Goal: Find specific page/section: Find specific page/section

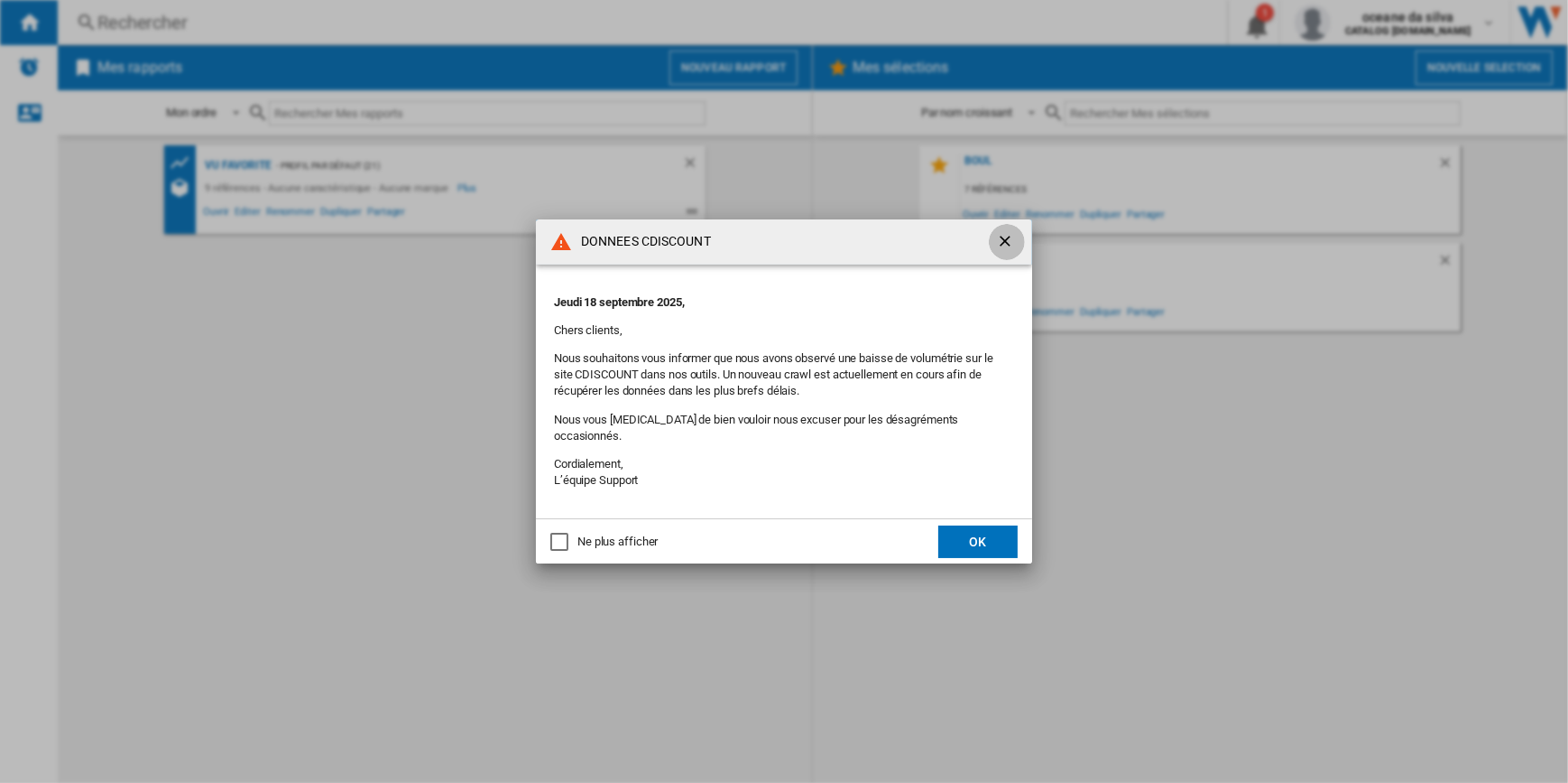
click at [1007, 244] on ng-md-icon "getI18NText('BUTTONS.CLOSE_DIALOG')" at bounding box center [1007, 243] width 22 height 22
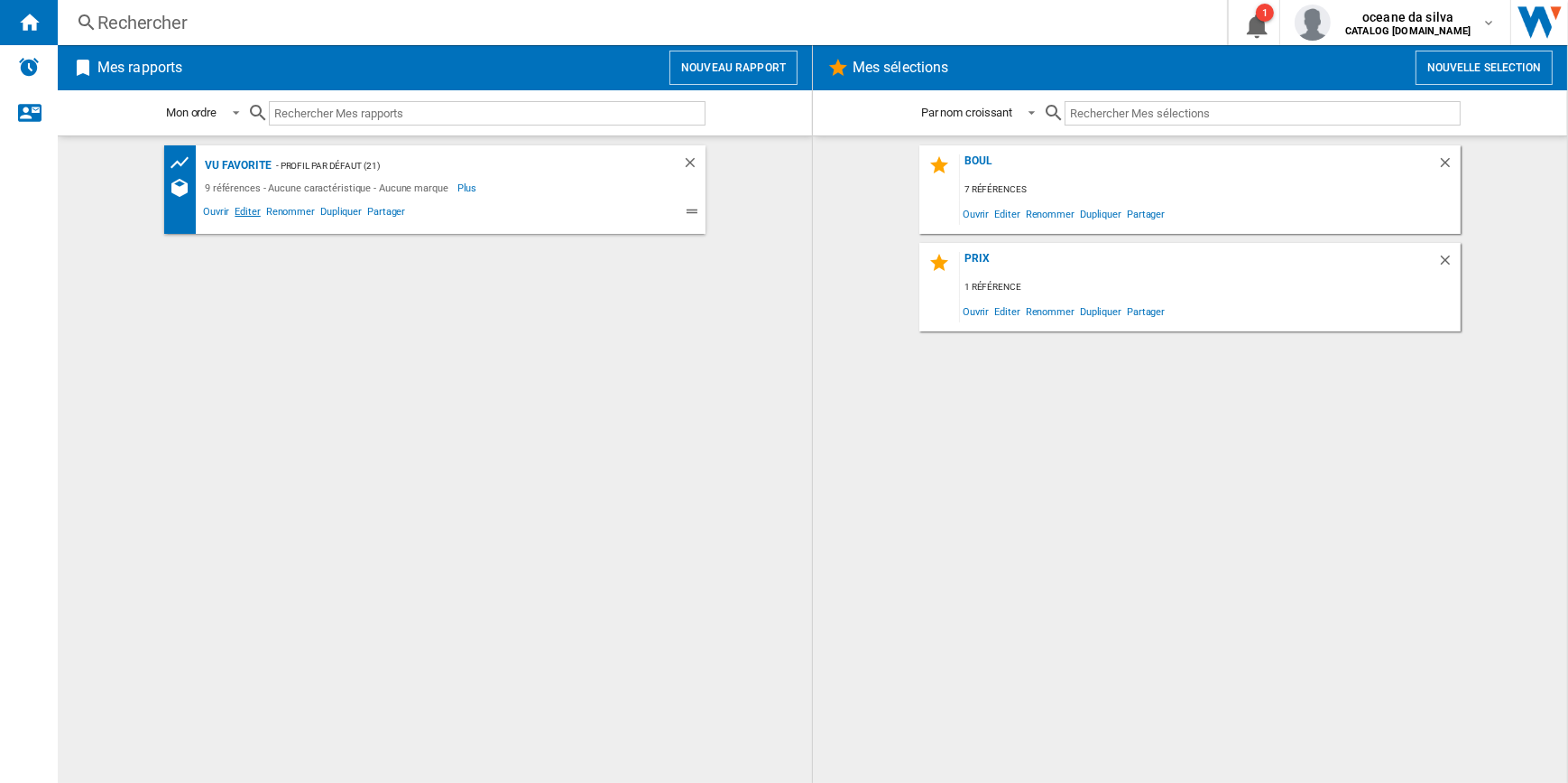
click at [248, 214] on span "Editer" at bounding box center [247, 214] width 31 height 22
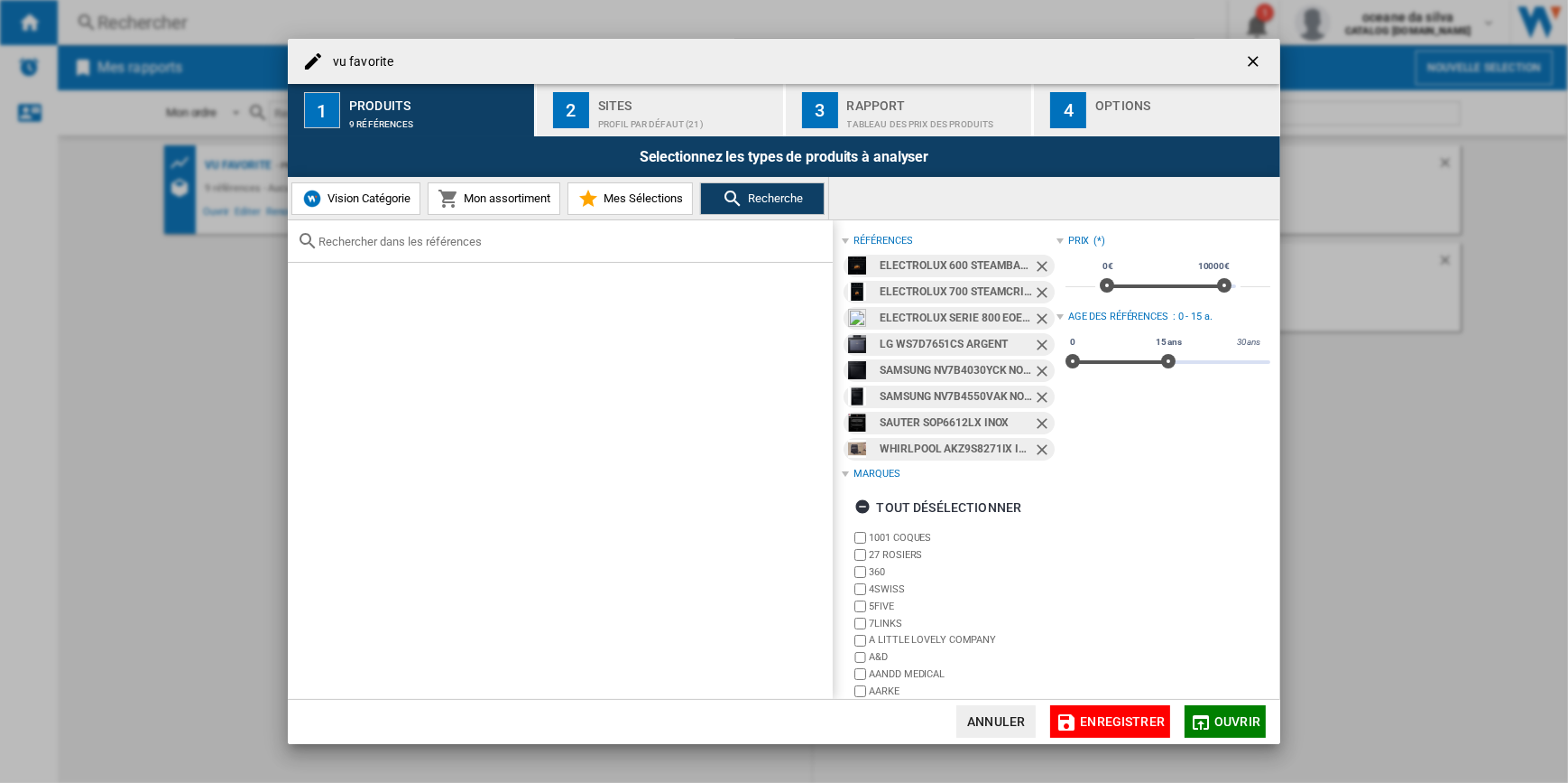
click at [1033, 264] on ng-md-icon "Retirer" at bounding box center [1044, 268] width 22 height 22
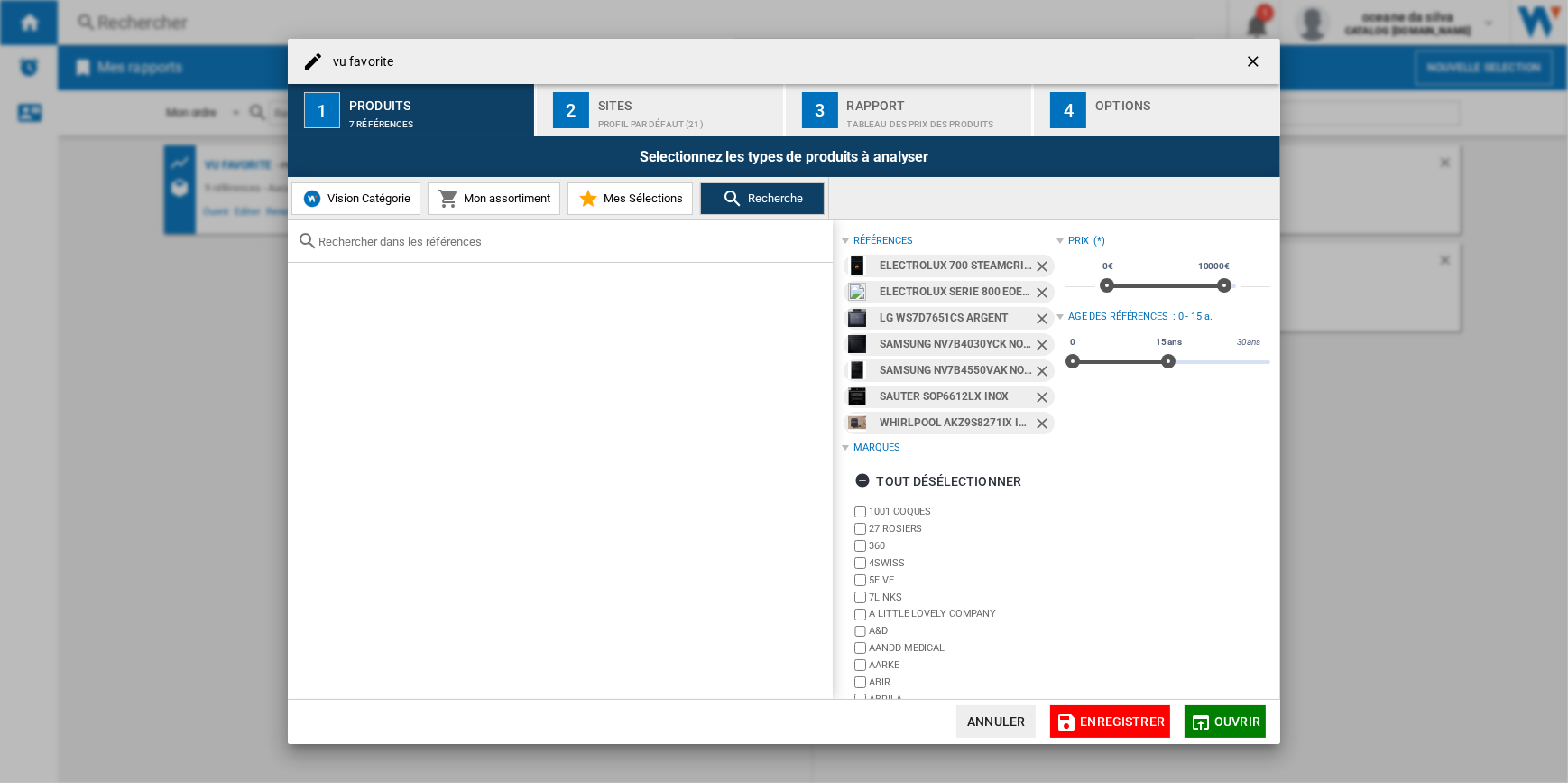
click at [1033, 264] on ng-md-icon "Retirer" at bounding box center [1044, 268] width 22 height 22
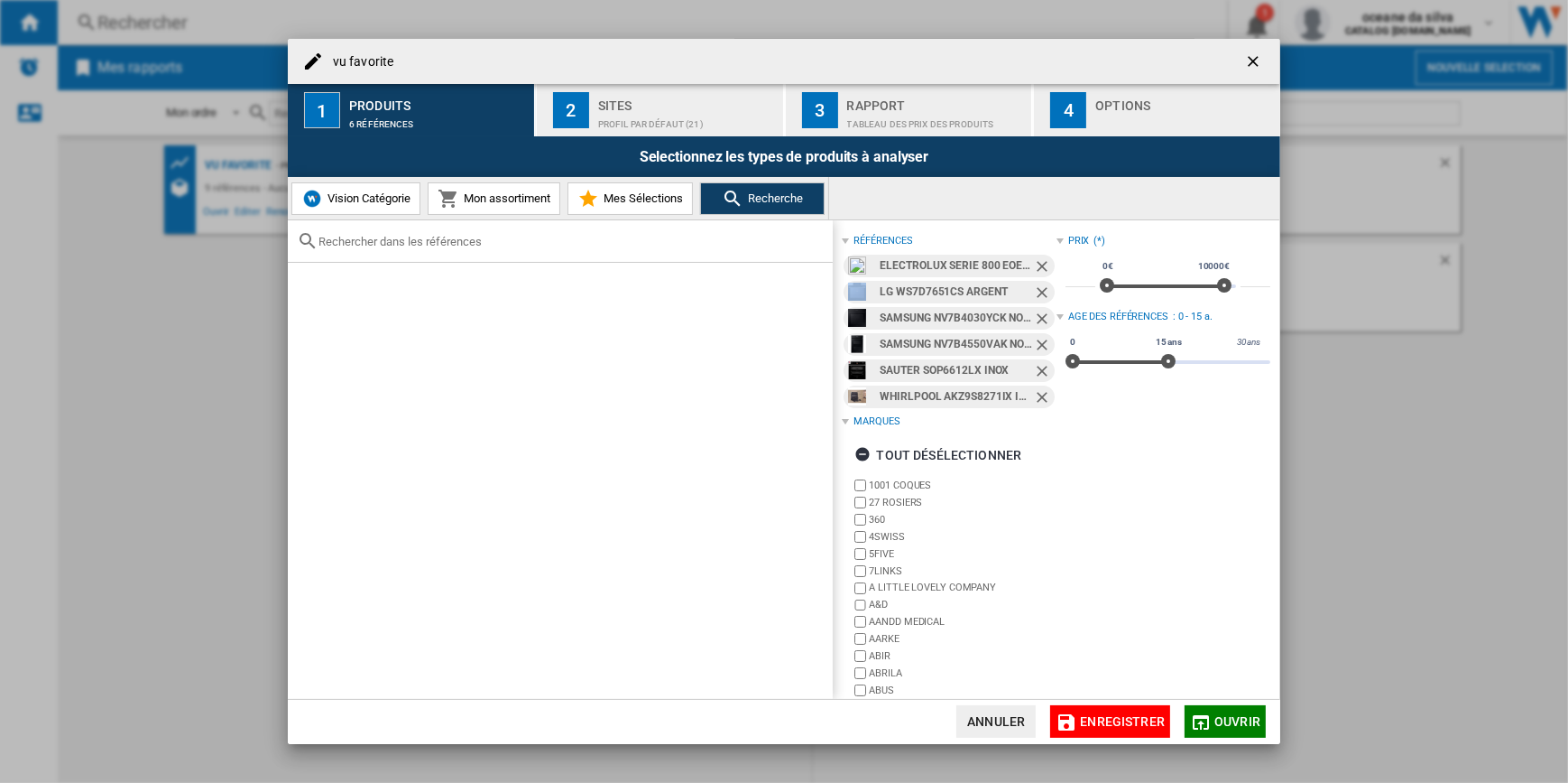
click at [1033, 264] on ng-md-icon "Retirer" at bounding box center [1044, 268] width 22 height 22
click at [1033, 284] on ng-md-icon "Retirer" at bounding box center [1044, 295] width 22 height 22
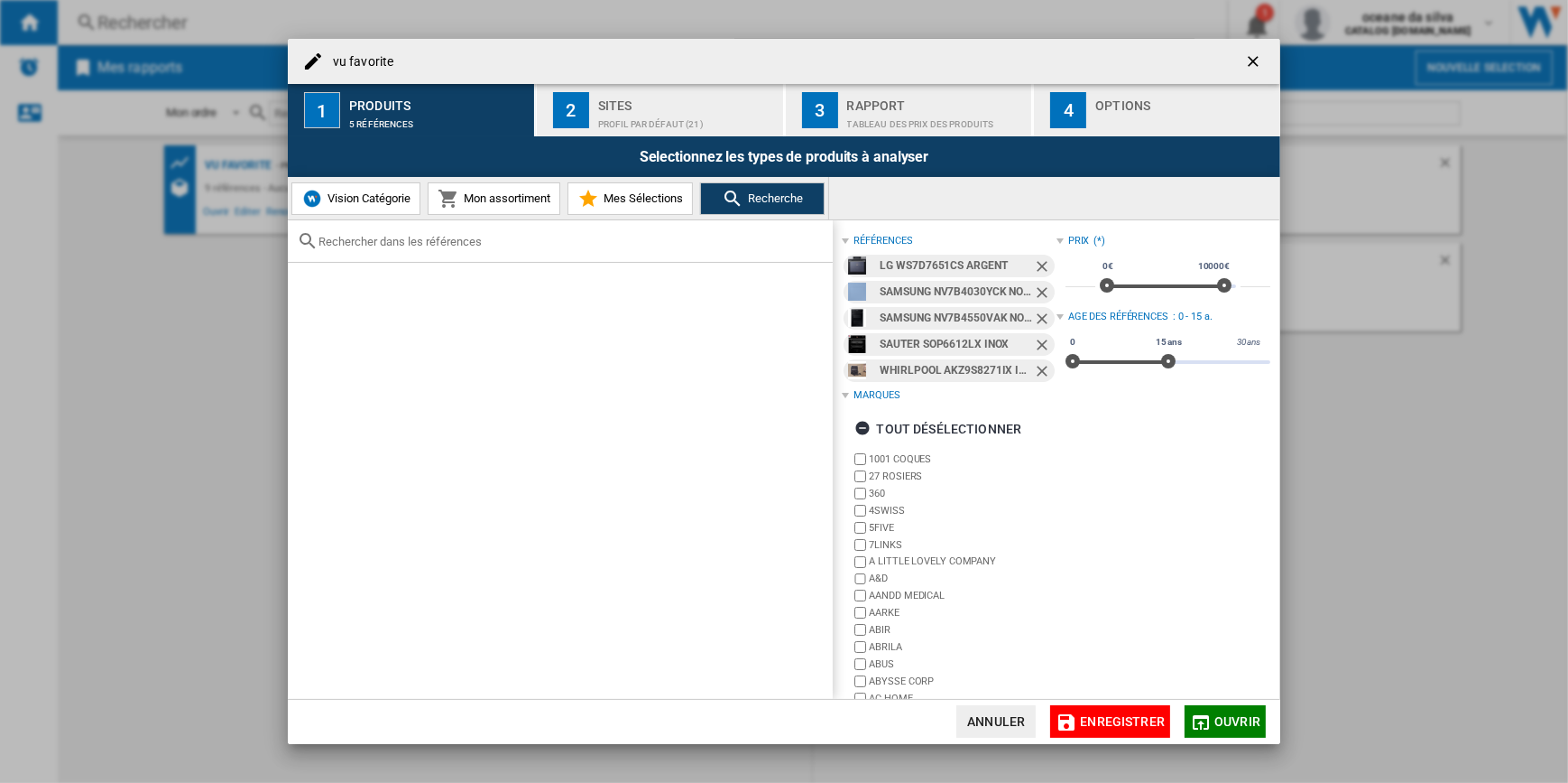
click at [1033, 264] on ng-md-icon "Retirer" at bounding box center [1044, 268] width 22 height 22
click at [1033, 284] on ng-md-icon "Retirer" at bounding box center [1044, 295] width 22 height 22
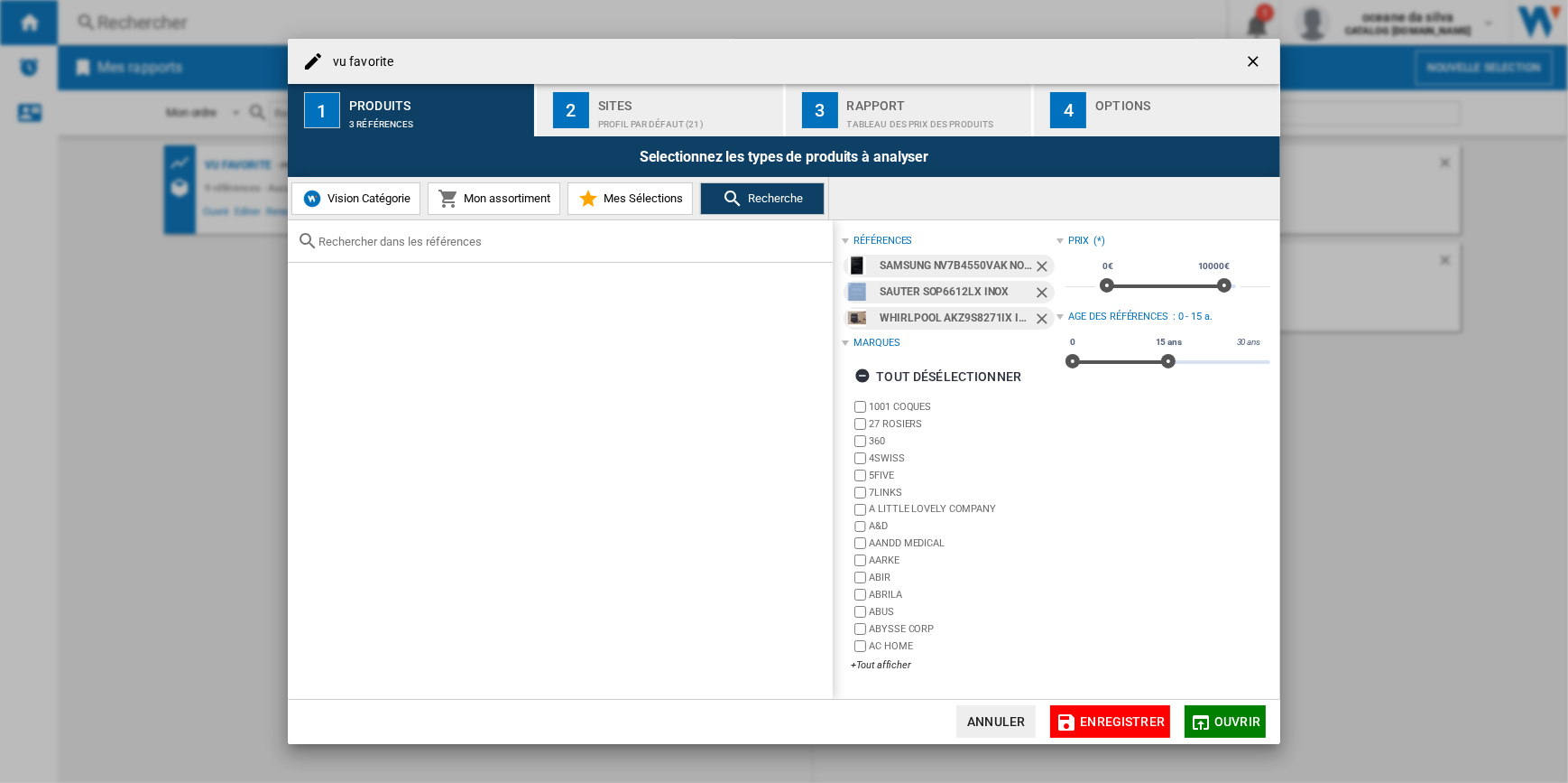
click at [1033, 264] on ng-md-icon "Retirer" at bounding box center [1044, 268] width 22 height 22
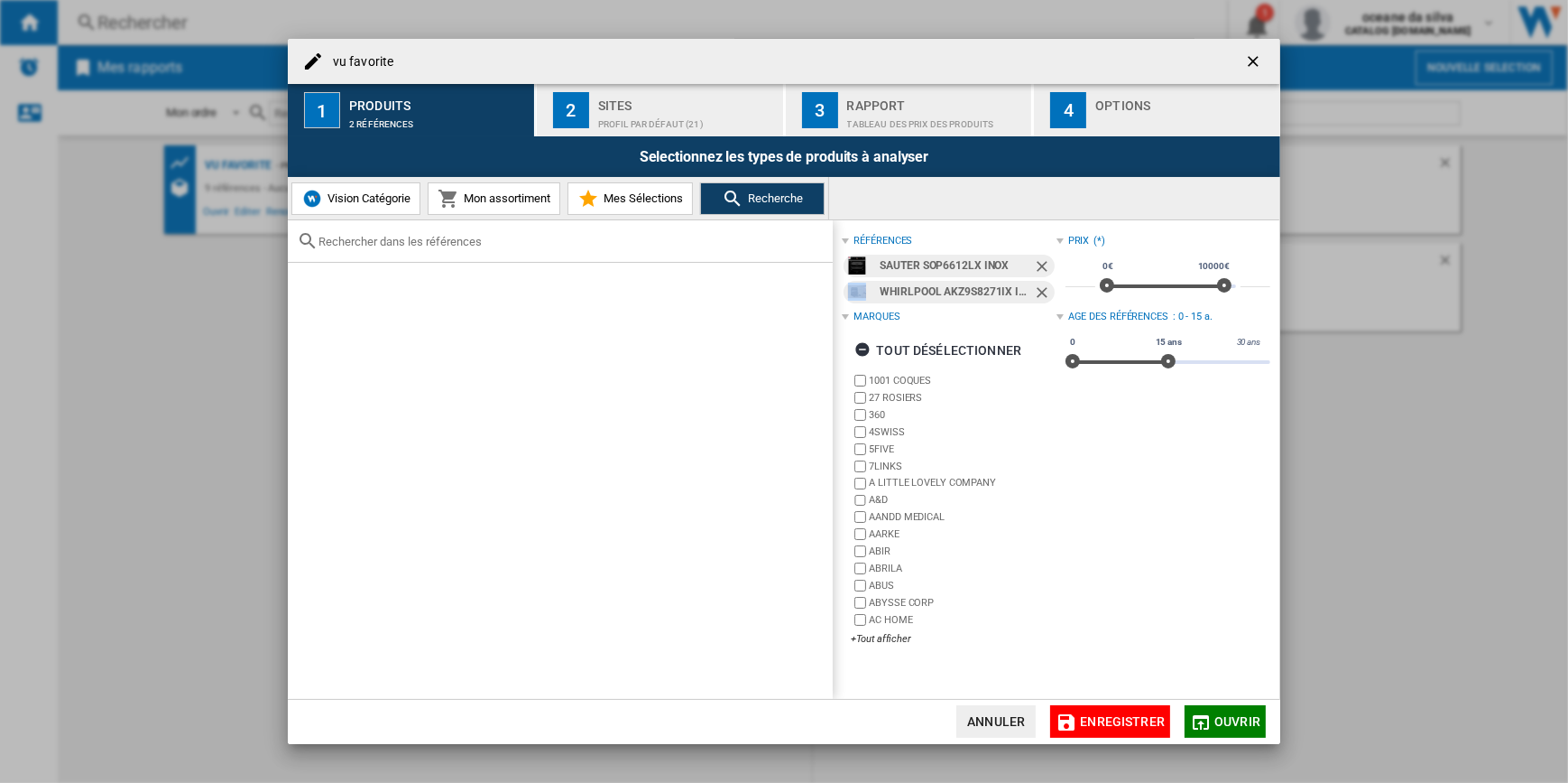
click at [1033, 264] on ng-md-icon "Retirer" at bounding box center [1044, 268] width 22 height 22
click at [1033, 284] on ng-md-icon "Retirer" at bounding box center [1044, 295] width 22 height 22
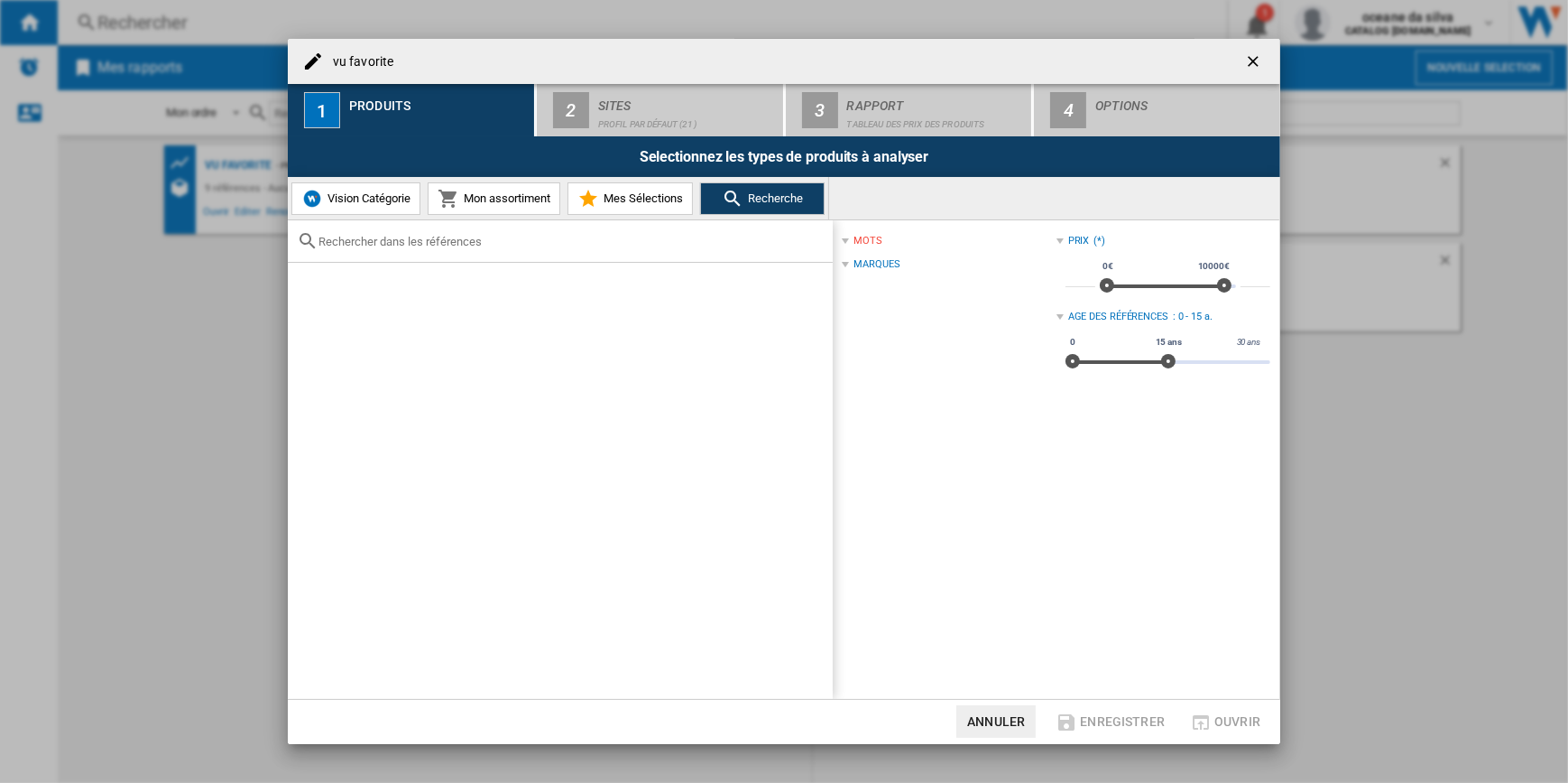
click at [1033, 264] on span at bounding box center [978, 265] width 156 height 15
click at [1033, 264] on span at bounding box center [985, 265] width 140 height 15
click at [572, 237] on input "text" at bounding box center [571, 241] width 505 height 14
paste input "EOE8P19WW"
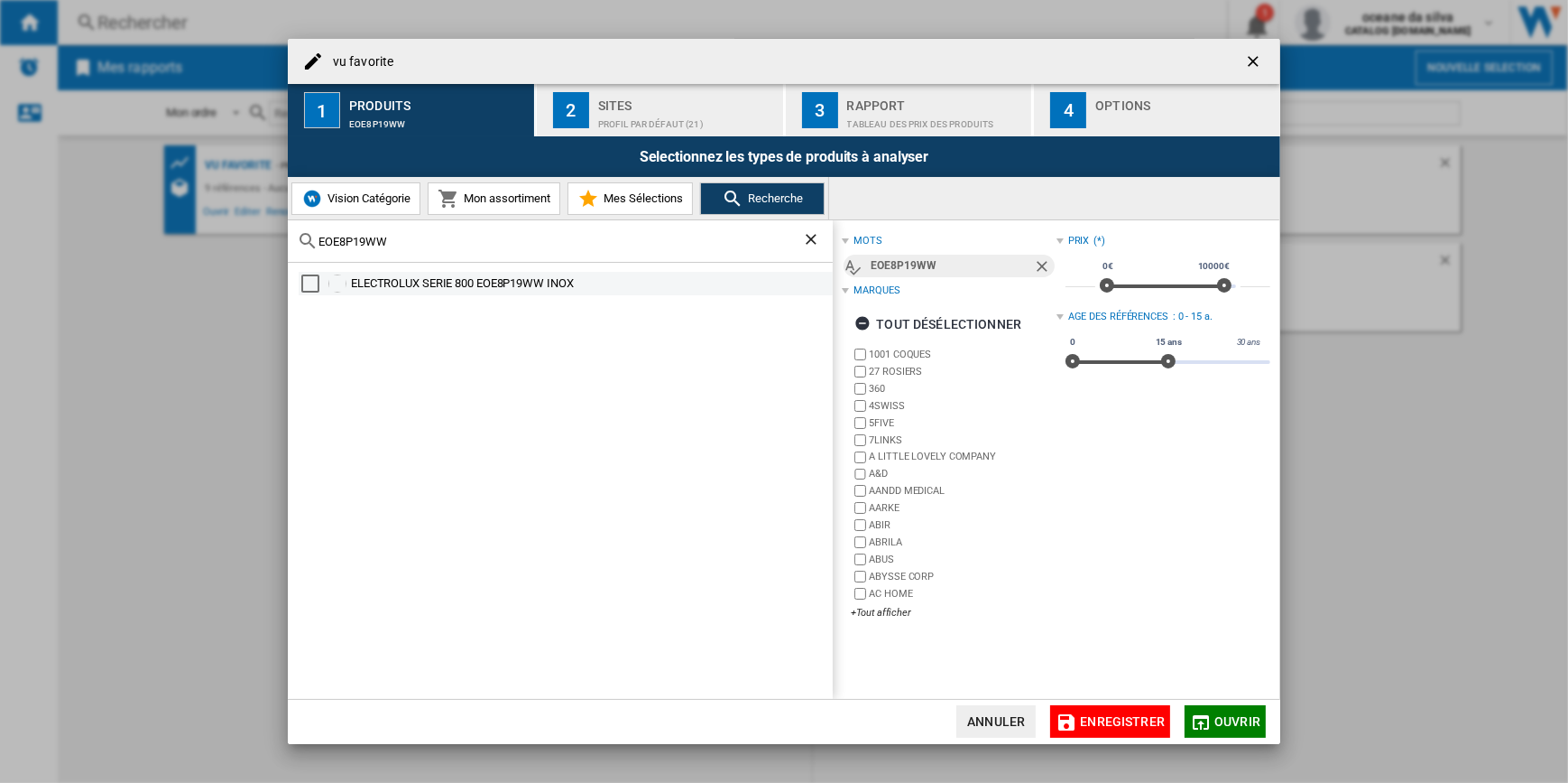
type input "EOE8P19WW"
click at [554, 283] on div "ELECTROLUX SERIE 800 EOE8P19WW INOX" at bounding box center [590, 284] width 479 height 18
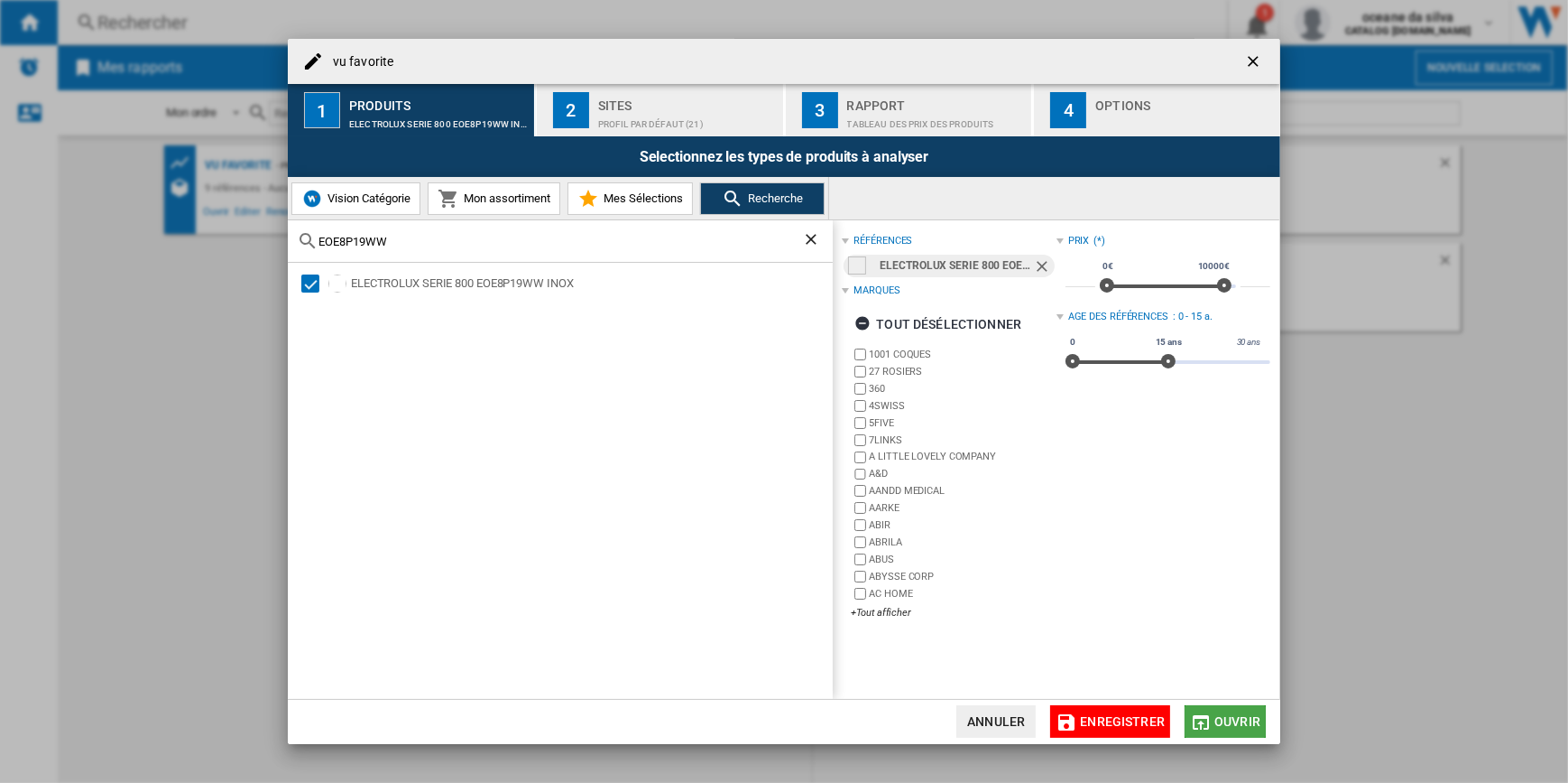
click at [1231, 715] on span "Ouvrir" at bounding box center [1237, 721] width 46 height 15
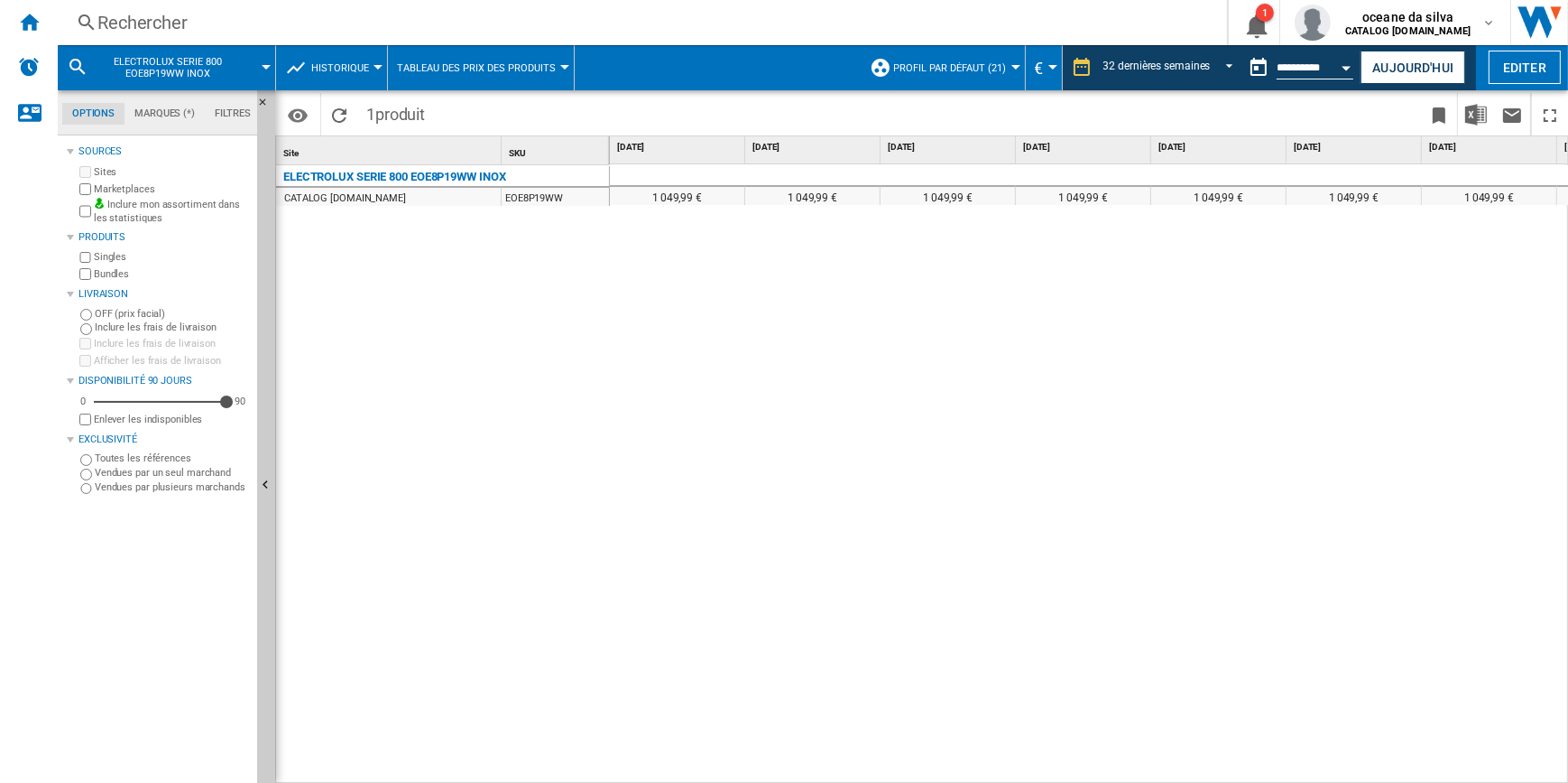
click at [494, 172] on div "ELECTROLUX SERIE 800 EOE8P19WW INOX" at bounding box center [395, 177] width 223 height 22
click at [156, 469] on label "Vendues par un seul marchand" at bounding box center [172, 472] width 155 height 14
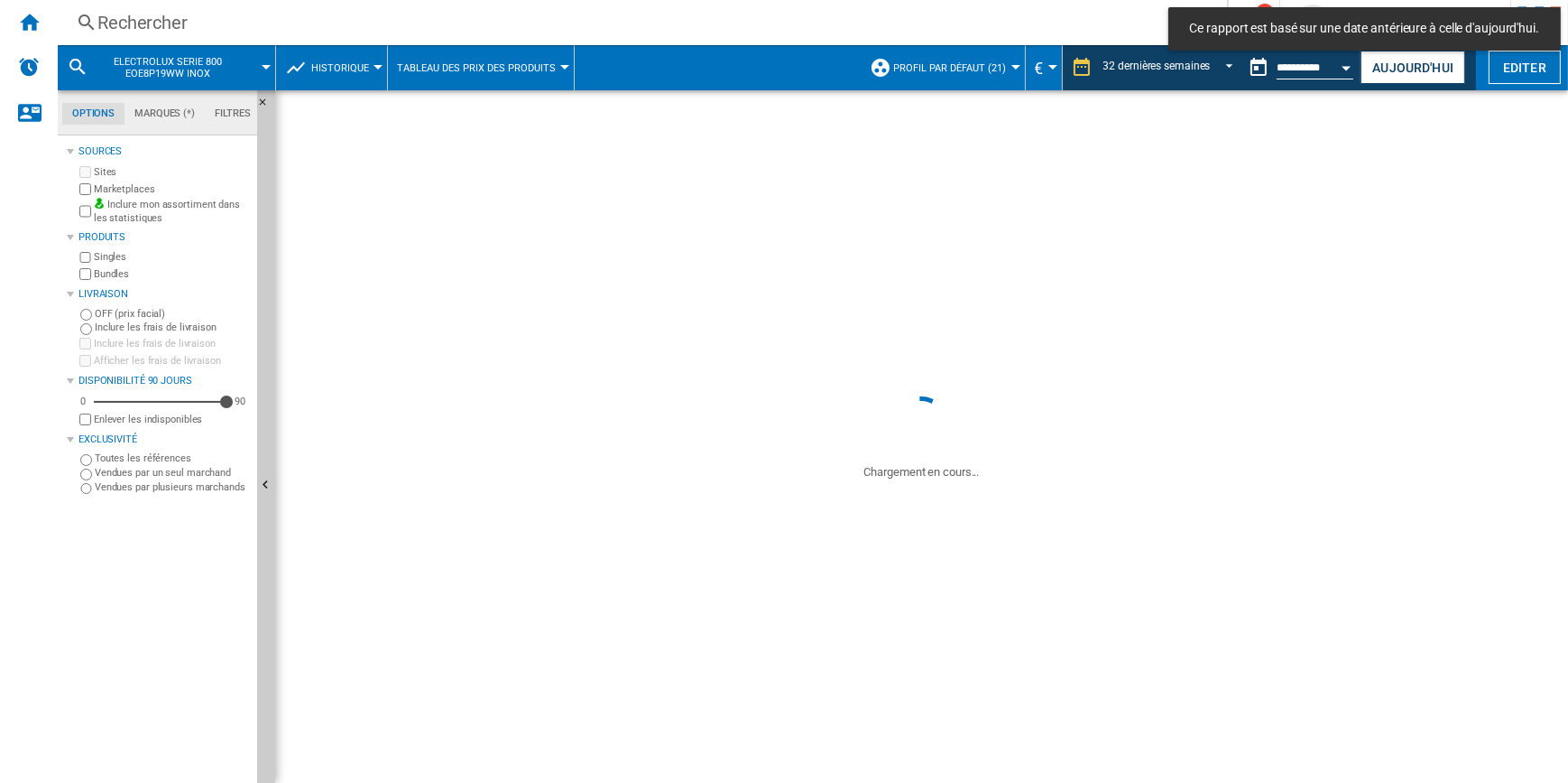
click at [169, 487] on label "Vendues par plusieurs marchands" at bounding box center [172, 486] width 155 height 14
click at [142, 448] on div "Exclusivité" at bounding box center [158, 440] width 183 height 24
click at [70, 439] on div at bounding box center [70, 440] width 7 height 7
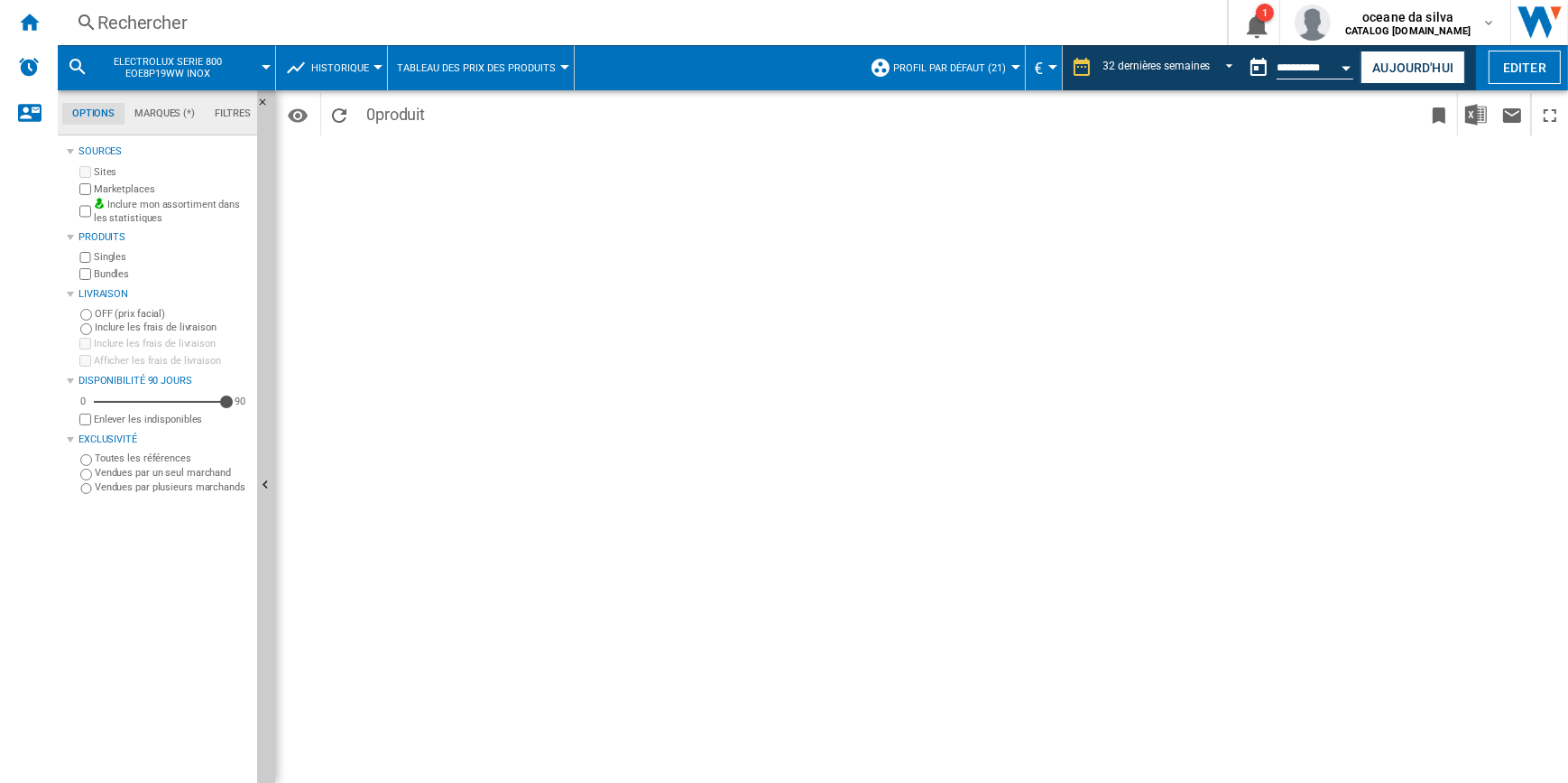
click at [88, 453] on div "Toutes les références" at bounding box center [162, 459] width 174 height 15
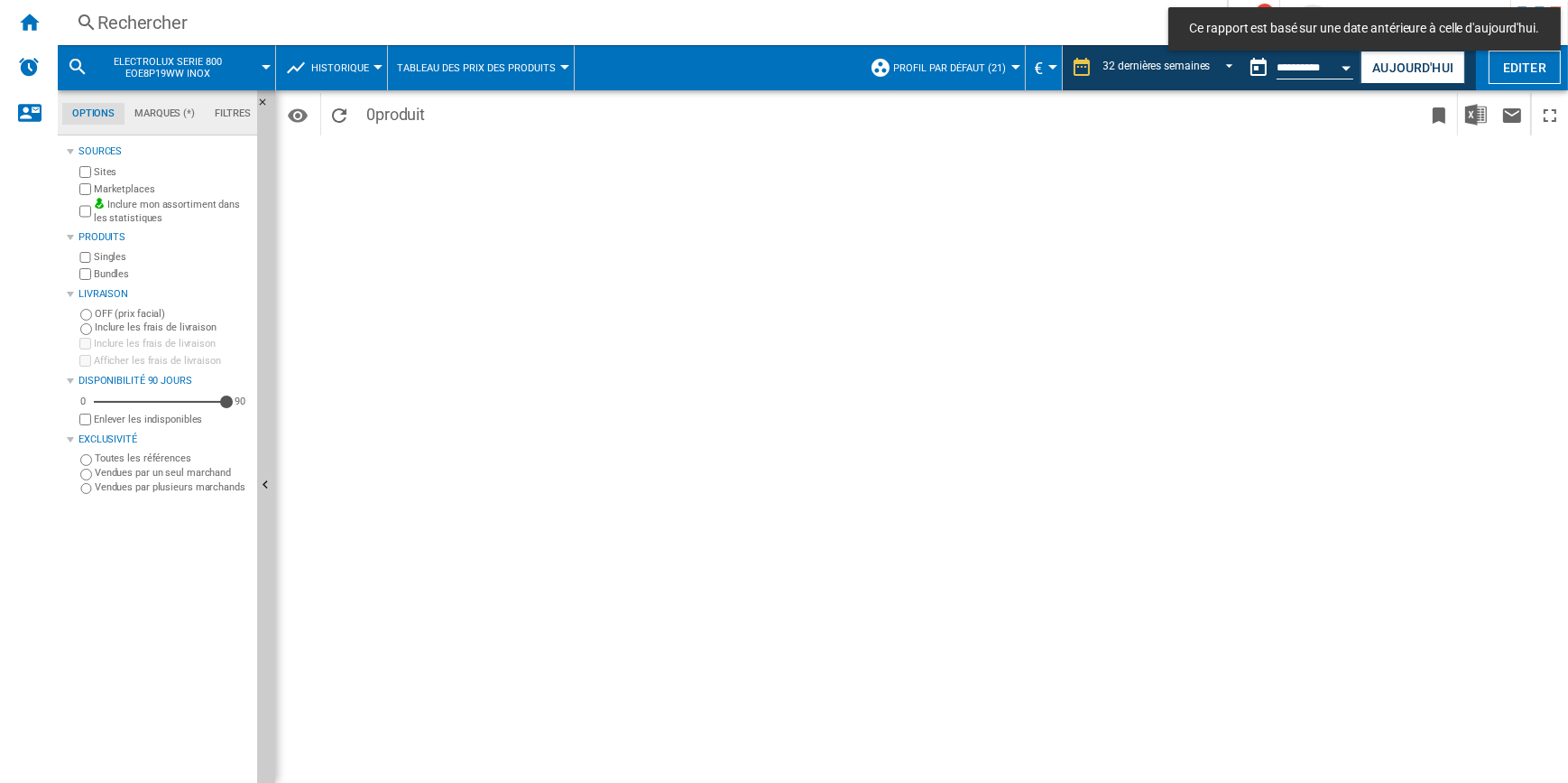
click at [173, 63] on span "ELECTROLUX SERIE 800 EOE8P19WW INOX" at bounding box center [168, 68] width 145 height 24
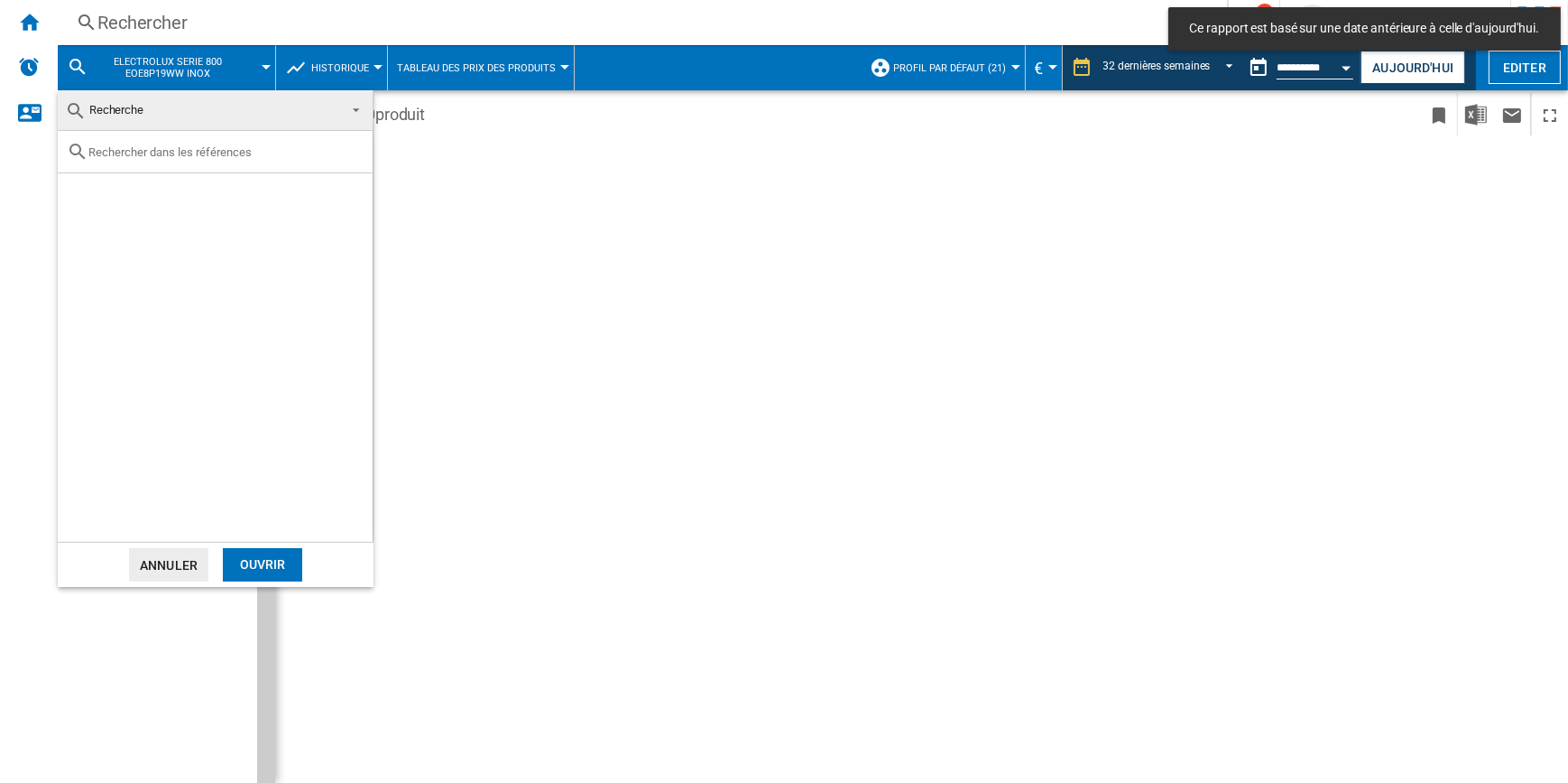
click at [206, 157] on input "text" at bounding box center [226, 151] width 275 height 14
paste input "EOE8P19WW"
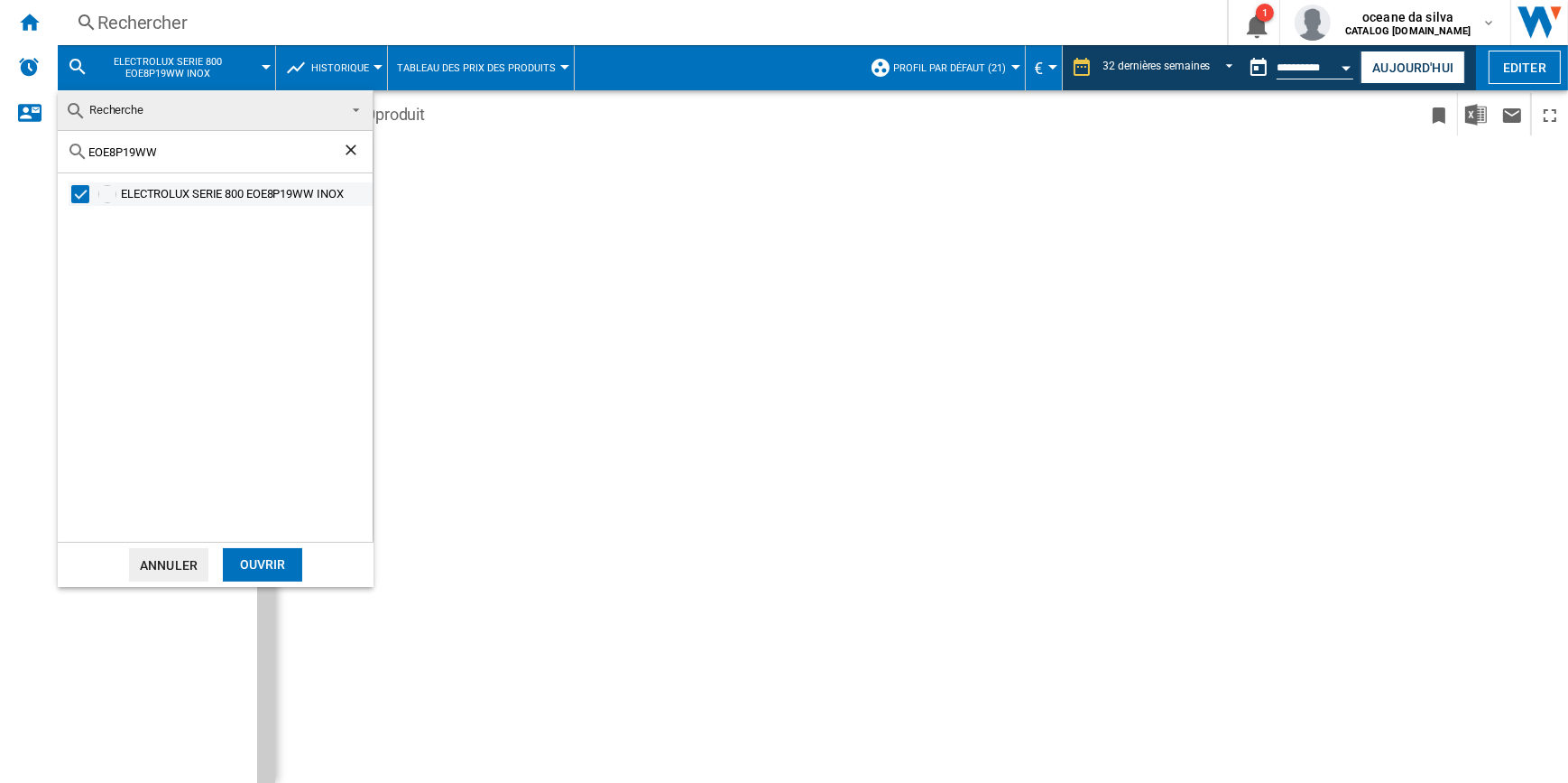
type input "EOE8P19WW"
click at [302, 199] on div "ELECTROLUX SERIE 800 EOE8P19WW INOX" at bounding box center [245, 194] width 249 height 18
click at [212, 475] on div "ELECTROLUX SERIE 800 EOE8P19WW INOX" at bounding box center [214, 358] width 315 height 369
click at [846, 274] on md-backdrop at bounding box center [784, 392] width 1568 height 783
